Goal: Task Accomplishment & Management: Manage account settings

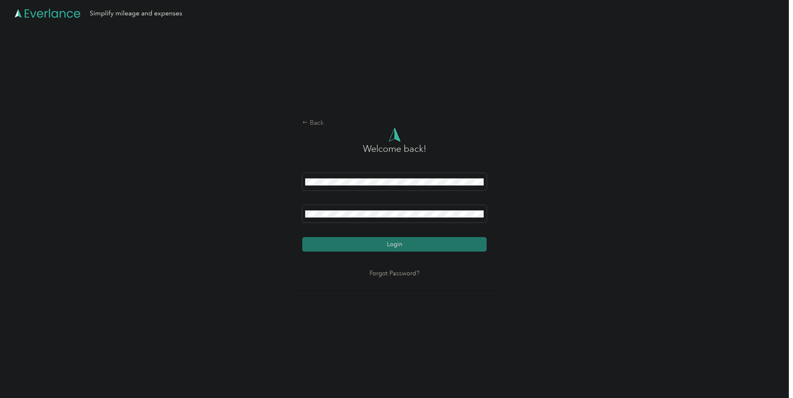
click at [339, 245] on button "Login" at bounding box center [394, 244] width 184 height 15
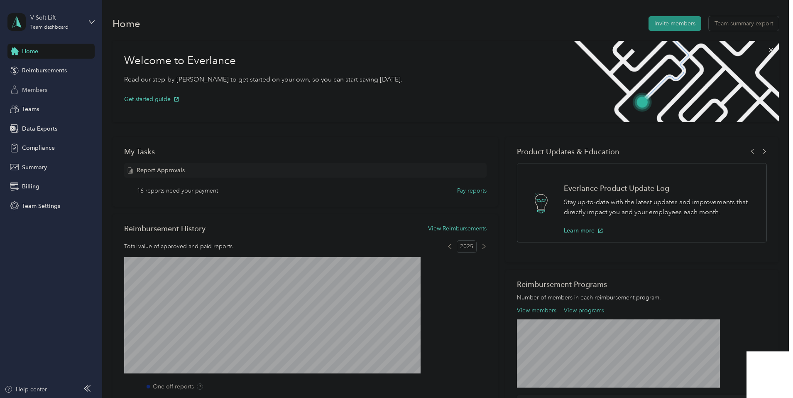
click at [44, 92] on span "Members" at bounding box center [34, 90] width 25 height 9
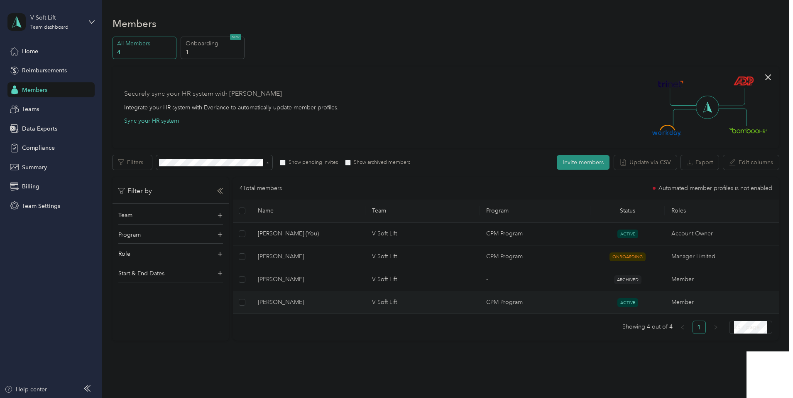
click at [349, 299] on span "[PERSON_NAME]" at bounding box center [308, 301] width 101 height 9
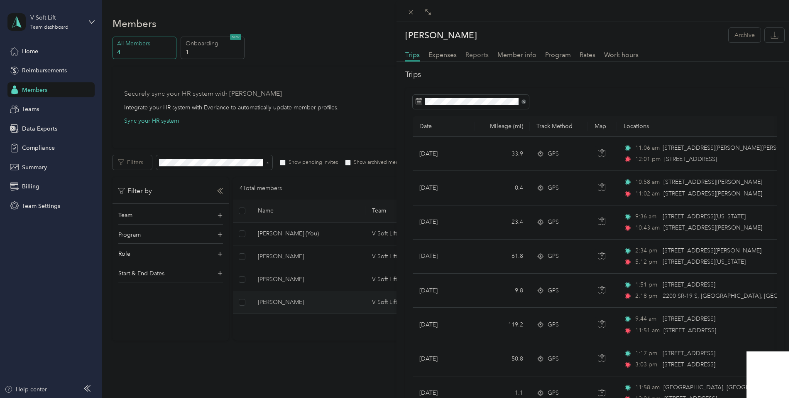
click at [468, 55] on span "Reports" at bounding box center [477, 55] width 23 height 8
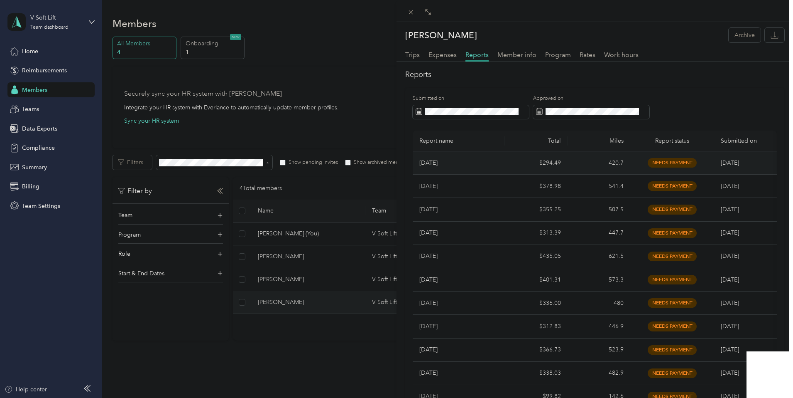
click at [554, 169] on td "$294.49" at bounding box center [536, 162] width 63 height 23
click at [510, 157] on td "$294.49" at bounding box center [536, 162] width 63 height 23
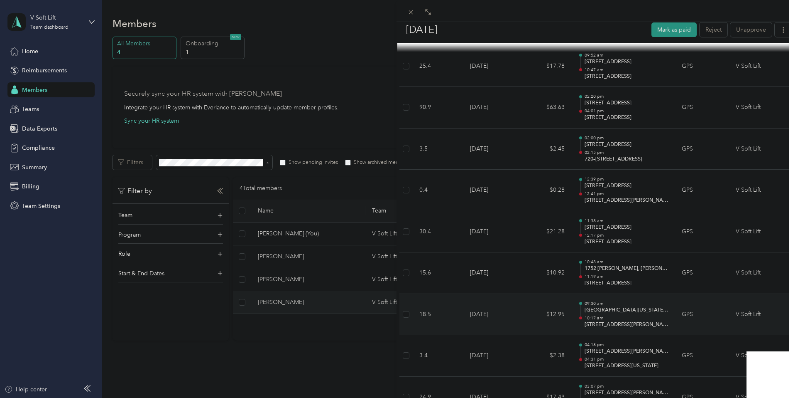
scroll to position [201, 0]
